Goal: Check status: Check status

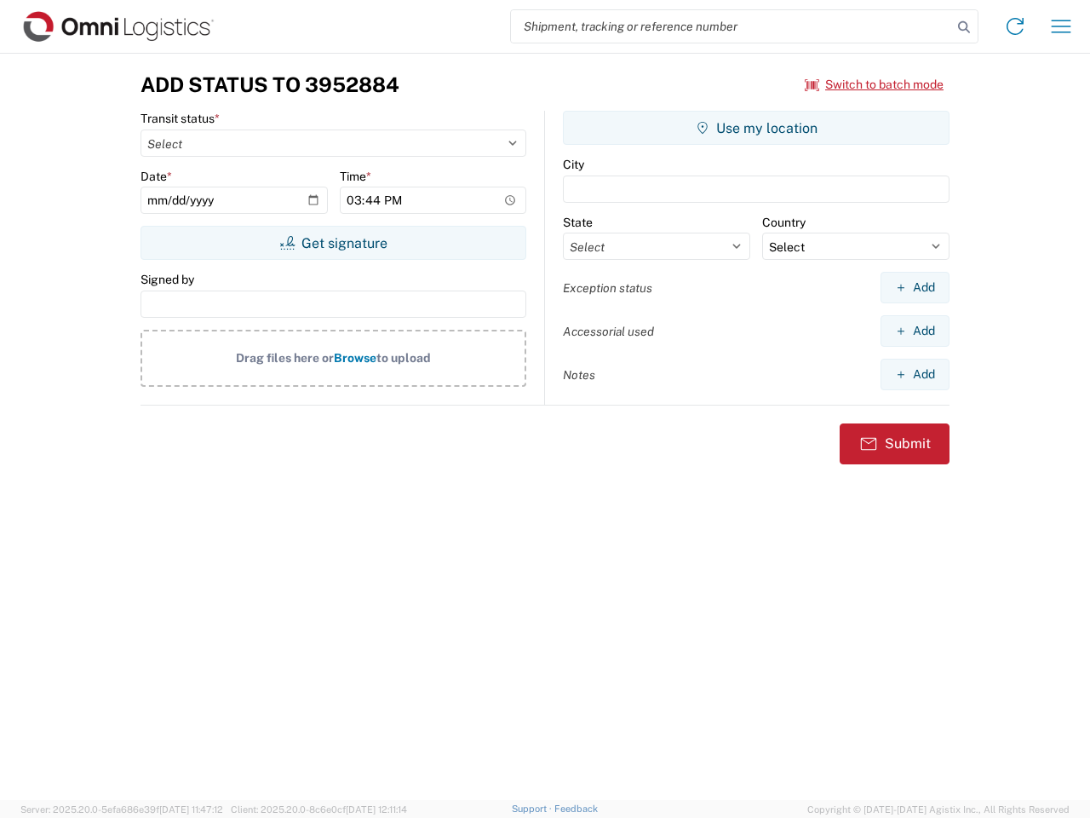
click at [732, 26] on input "search" at bounding box center [731, 26] width 441 height 32
click at [964, 27] on icon at bounding box center [964, 27] width 24 height 24
click at [1015, 26] on icon at bounding box center [1015, 26] width 27 height 27
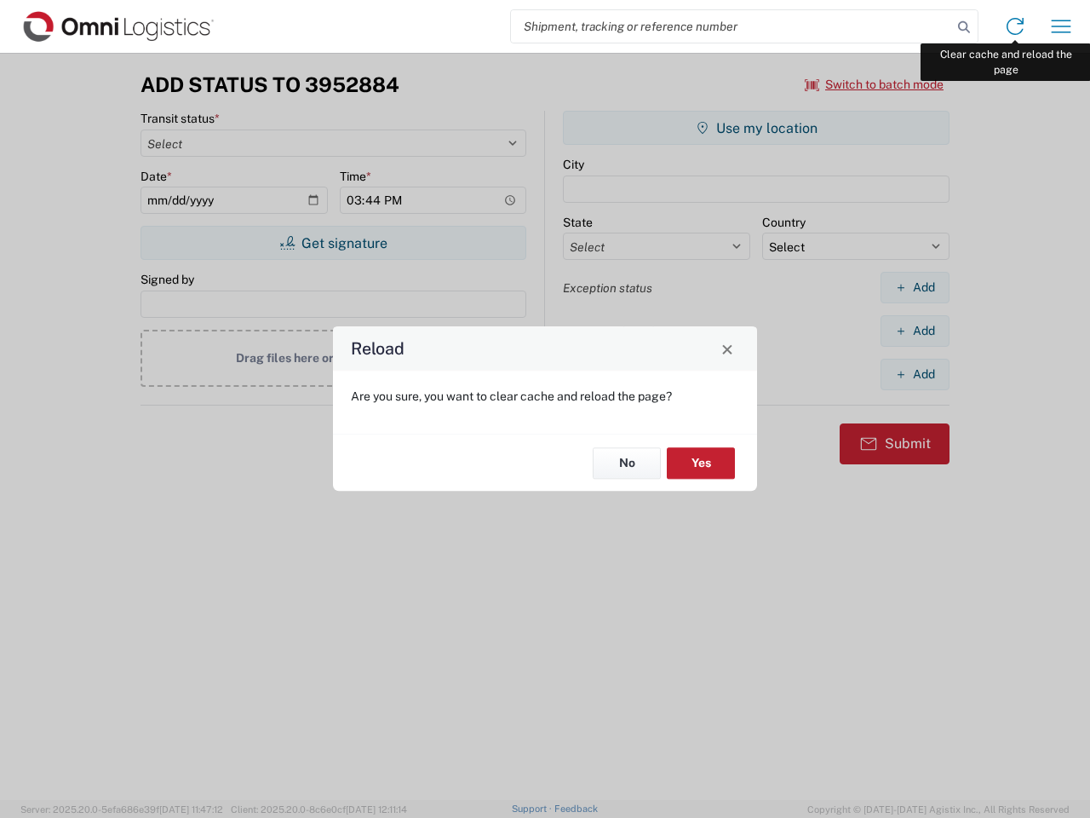
click at [1061, 26] on div "Reload Are you sure, you want to clear cache and reload the page? No Yes" at bounding box center [545, 409] width 1090 height 818
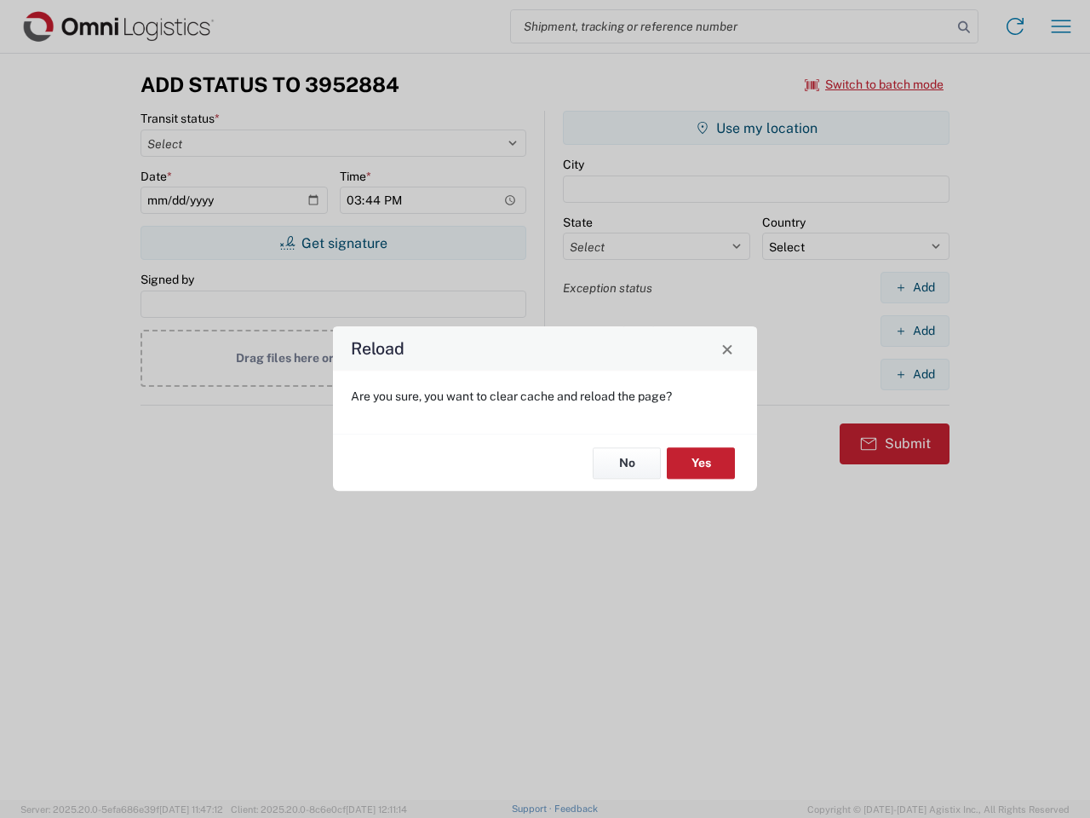
click at [875, 84] on div "Reload Are you sure, you want to clear cache and reload the page? No Yes" at bounding box center [545, 409] width 1090 height 818
click at [333, 243] on div "Reload Are you sure, you want to clear cache and reload the page? No Yes" at bounding box center [545, 409] width 1090 height 818
click at [756, 128] on div "Reload Are you sure, you want to clear cache and reload the page? No Yes" at bounding box center [545, 409] width 1090 height 818
click at [915, 287] on div "Reload Are you sure, you want to clear cache and reload the page? No Yes" at bounding box center [545, 409] width 1090 height 818
click at [915, 330] on div "Reload Are you sure, you want to clear cache and reload the page? No Yes" at bounding box center [545, 409] width 1090 height 818
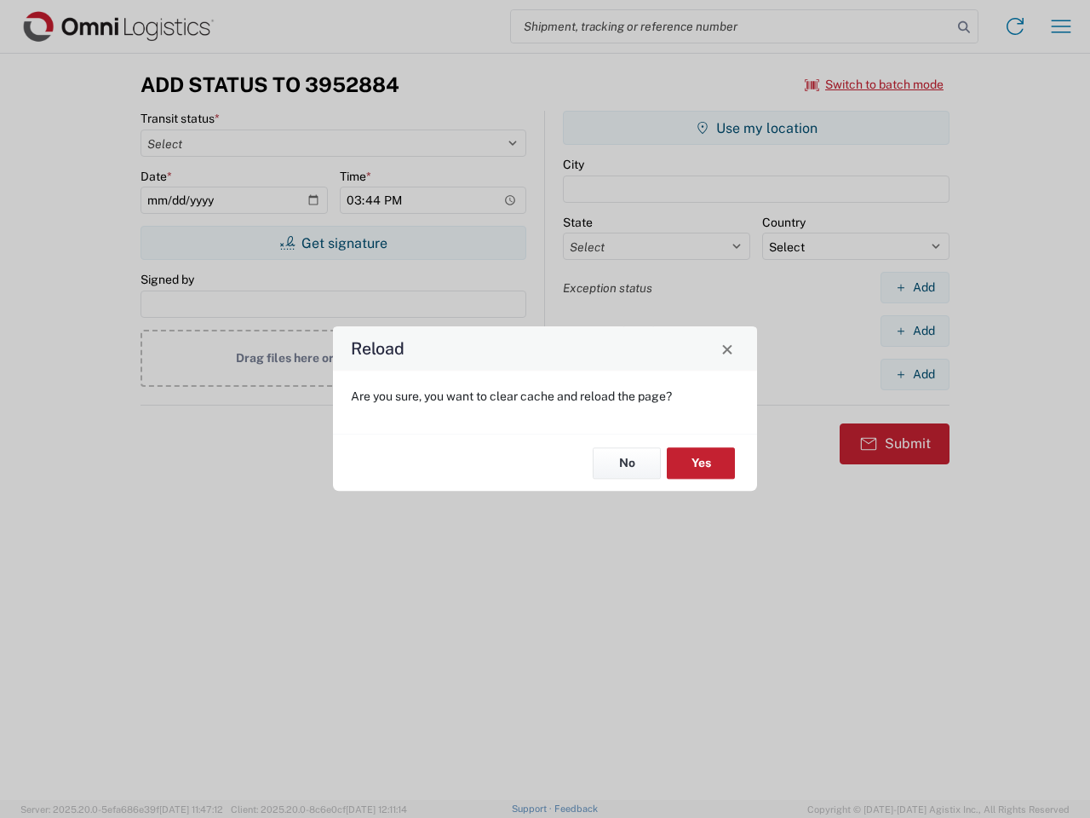
click at [915, 374] on div "Reload Are you sure, you want to clear cache and reload the page? No Yes" at bounding box center [545, 409] width 1090 height 818
